Goal: Information Seeking & Learning: Check status

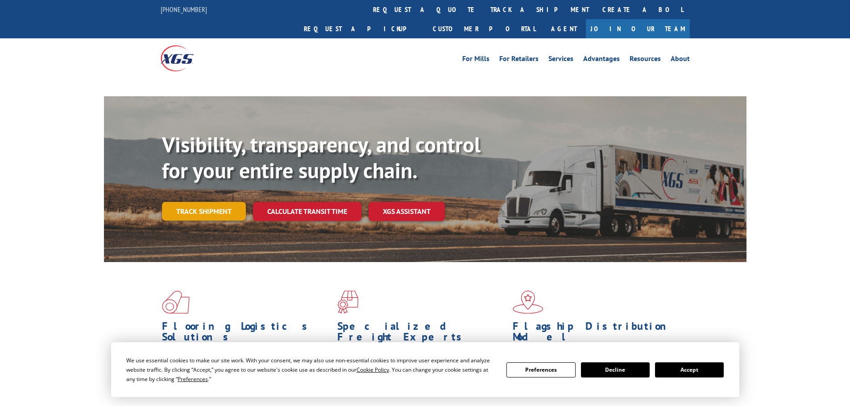
click at [228, 202] on link "Track shipment" at bounding box center [204, 211] width 84 height 19
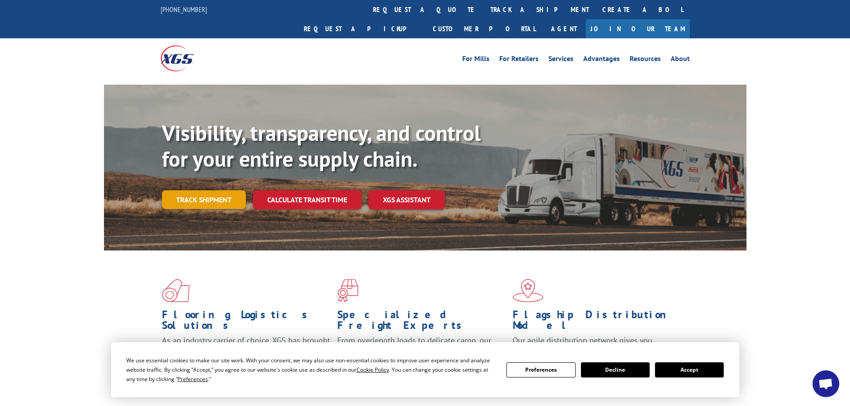
click at [207, 191] on link "Track shipment" at bounding box center [204, 200] width 84 height 19
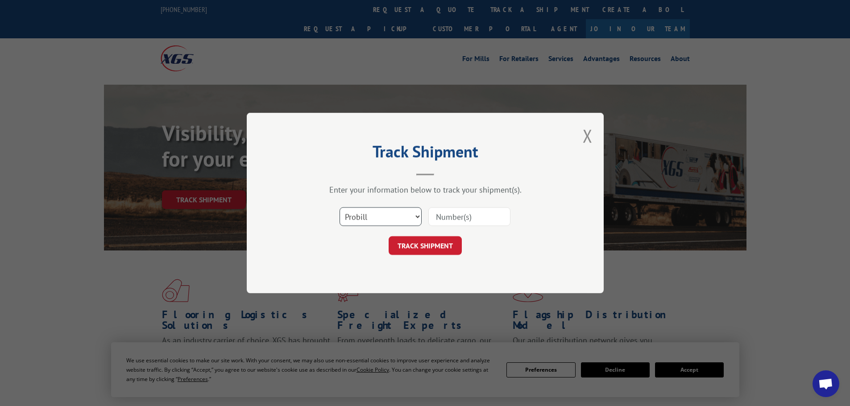
click at [361, 214] on select "Select category... Probill BOL PO" at bounding box center [381, 216] width 82 height 19
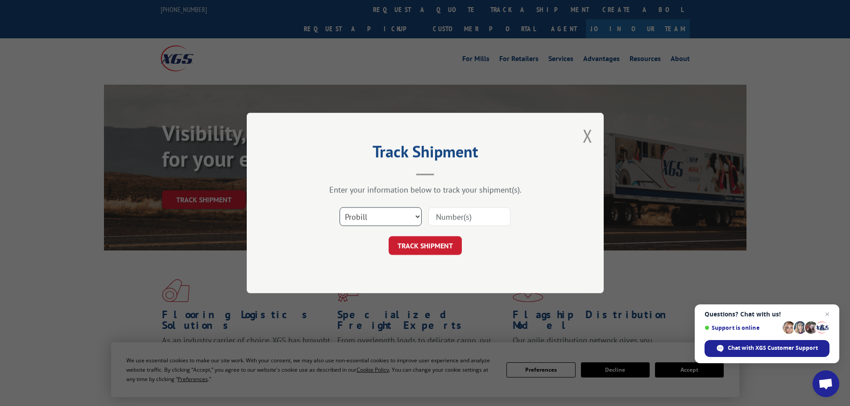
select select "po"
click at [340, 207] on select "Select category... Probill BOL PO" at bounding box center [381, 216] width 82 height 19
click at [435, 216] on input at bounding box center [469, 216] width 82 height 19
type input "19532288"
click at [389, 236] on button "TRACK SHIPMENT" at bounding box center [425, 245] width 73 height 19
